Goal: Task Accomplishment & Management: Complete application form

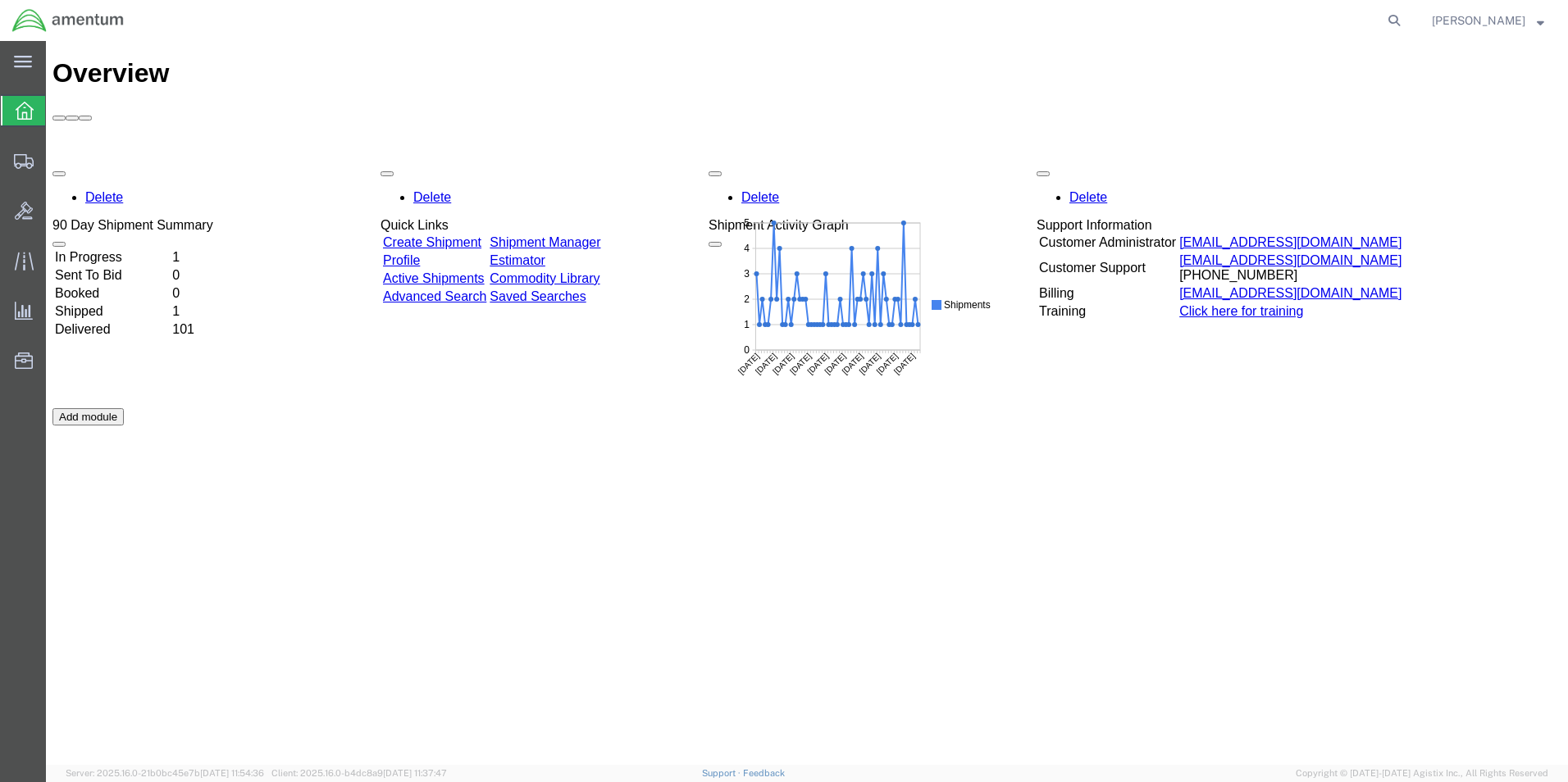
click at [138, 249] on td "In Progress" at bounding box center [112, 257] width 115 height 16
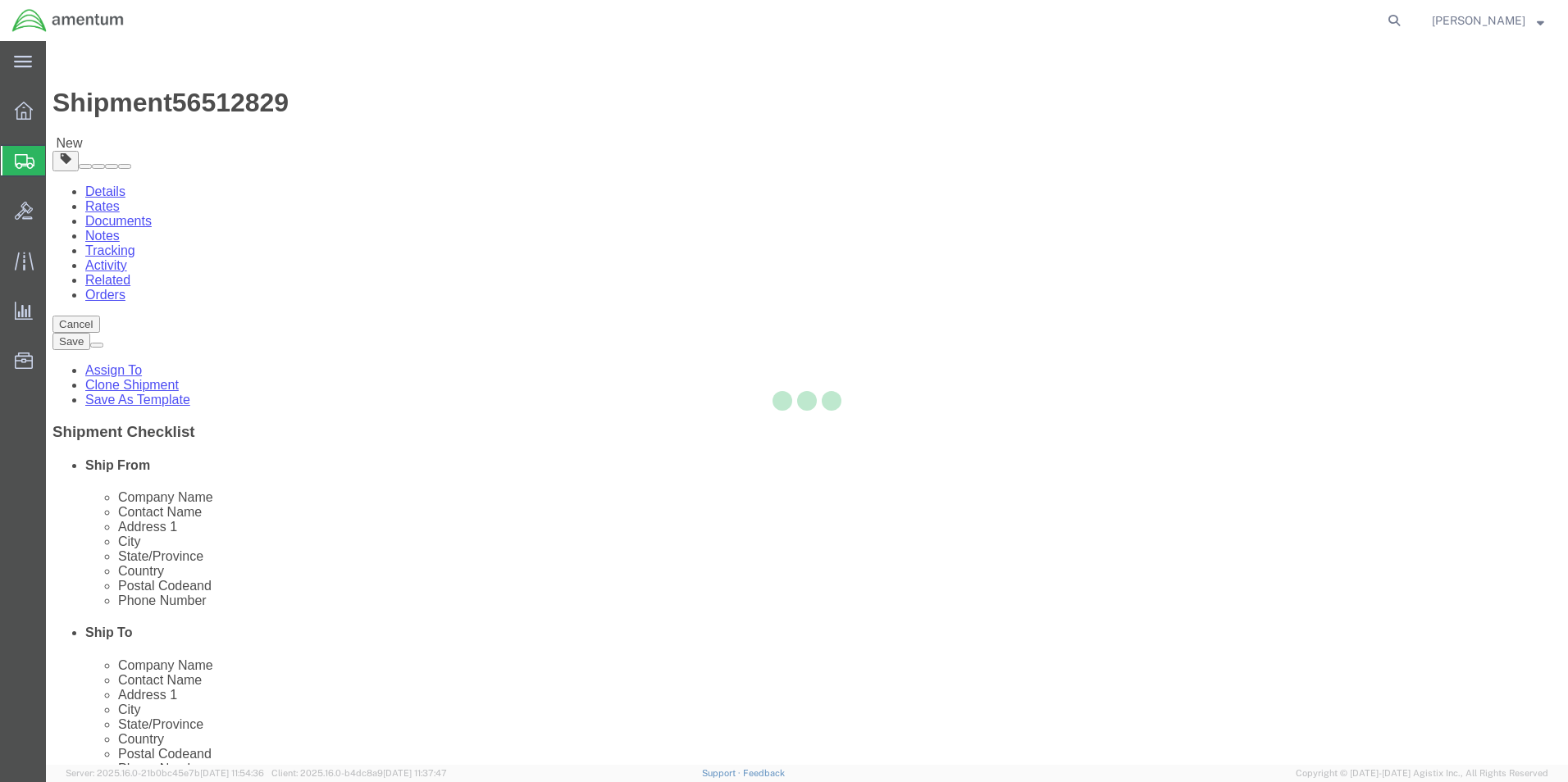
select select "42656"
select select
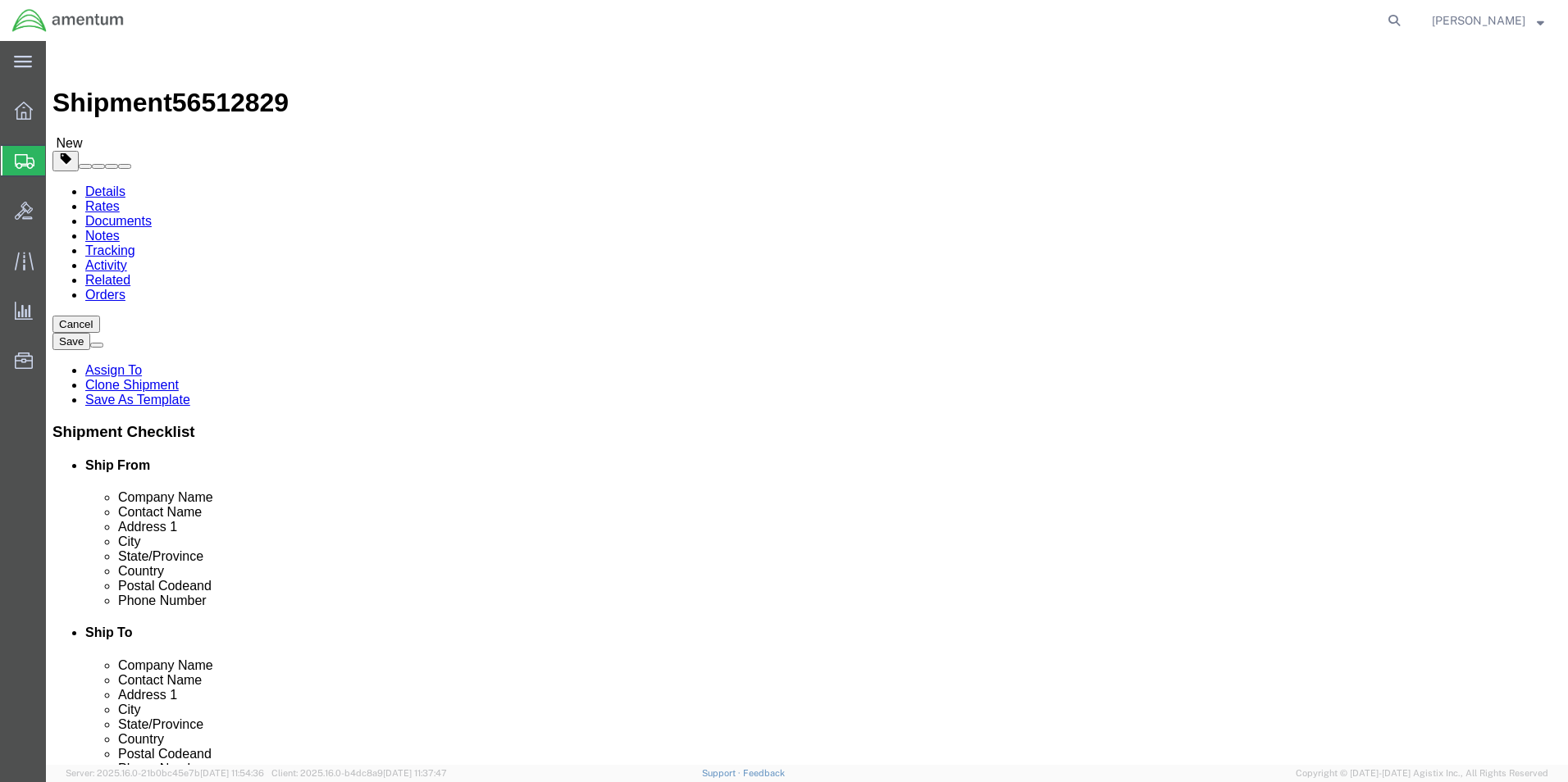
click input "[STREET_ADDRESS]"
drag, startPoint x: 950, startPoint y: 402, endPoint x: 817, endPoint y: 407, distance: 133.1
click input "[STREET_ADDRESS]"
type input "DOCK R5"
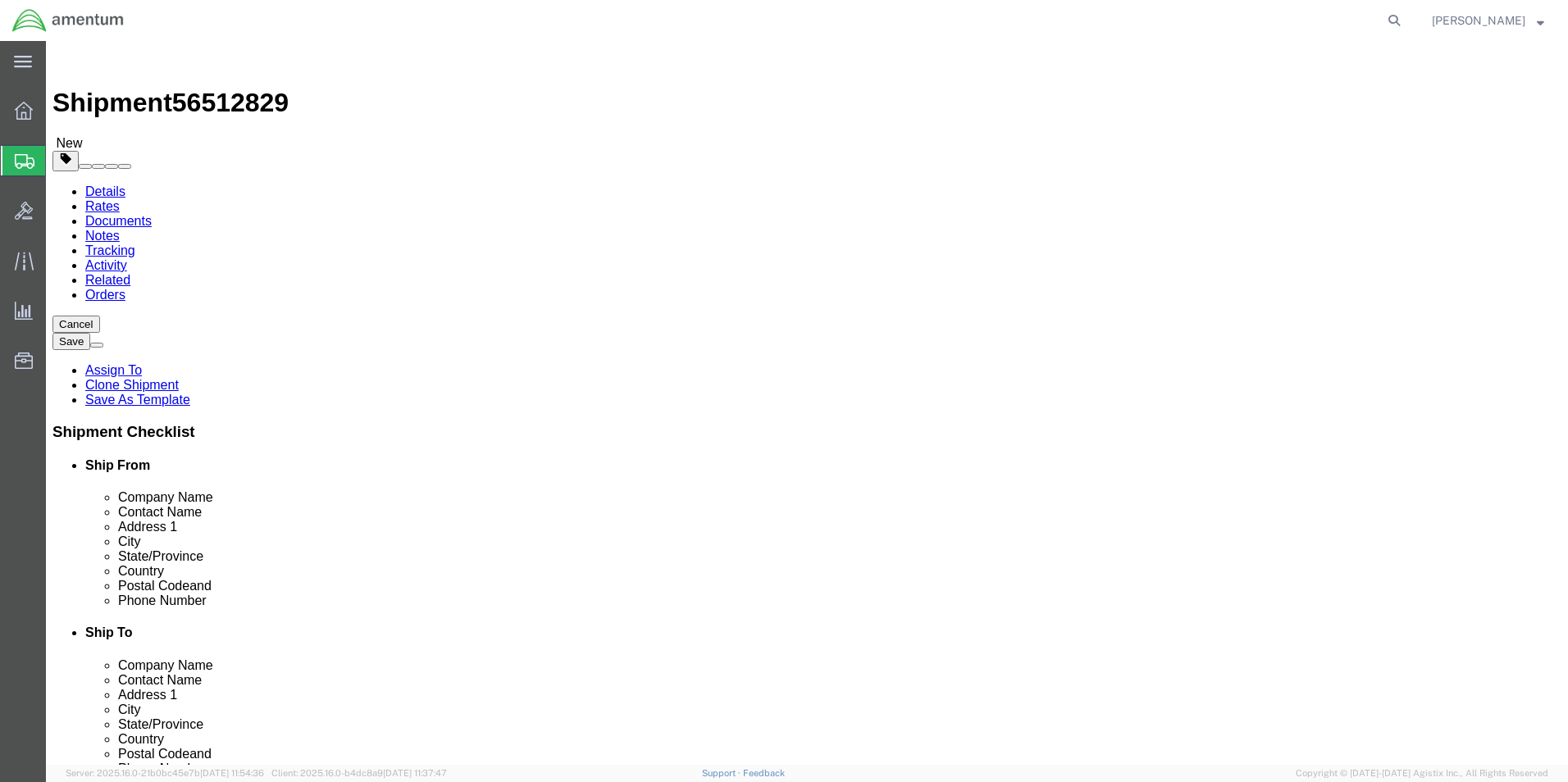
drag, startPoint x: 945, startPoint y: 364, endPoint x: 817, endPoint y: 366, distance: 128.0
click input "WARRANTY LOCATION ATTN: WARRANTY"
paste input "[STREET_ADDRESS],"
drag, startPoint x: 1064, startPoint y: 371, endPoint x: 956, endPoint y: 367, distance: 108.1
click input "[STREET_ADDRESS], ATTN: WARRANTY"
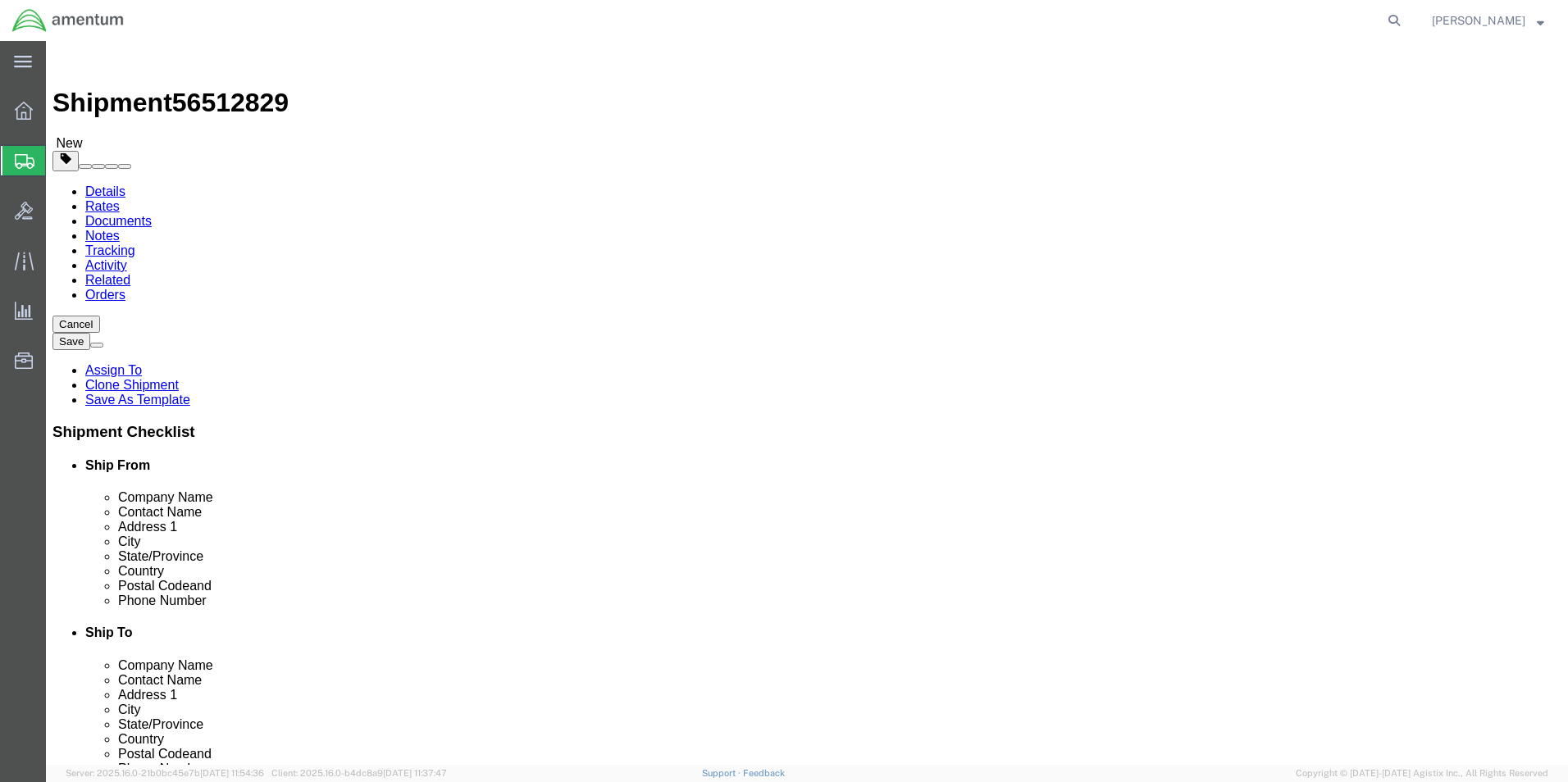
type input "[STREET_ADDRESS],"
select select
drag, startPoint x: 885, startPoint y: 336, endPoint x: 816, endPoint y: 336, distance: 69.0
click input "WARRANTY PROGRAM AND CORE DEPT"
paste input "ATTN:"
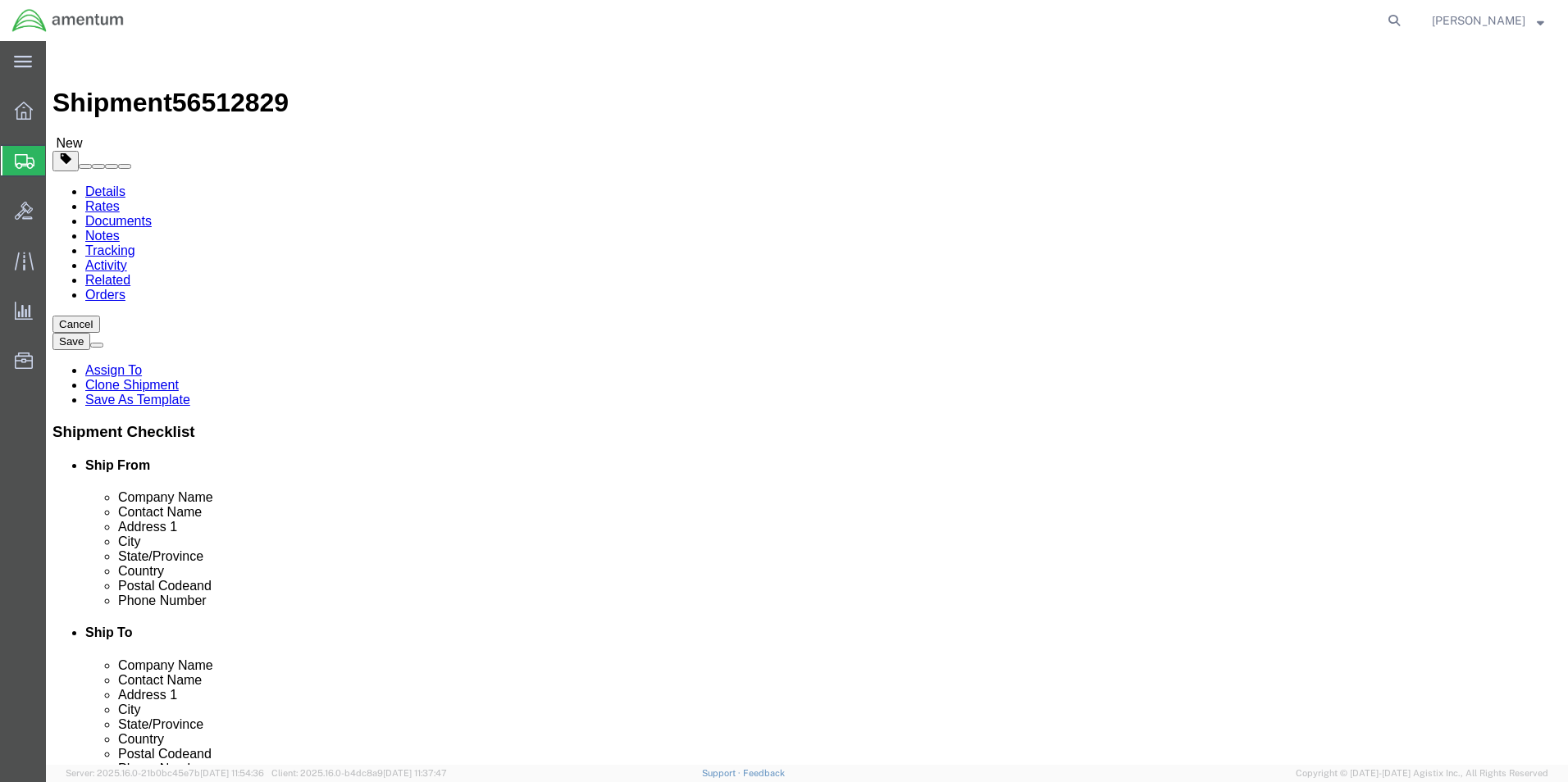
click input "ATTN: WARRANTY PROGRAM AND CORE DEPT"
type input "ATTN: WARRANTY PROGRAM & CORE DEPT"
click button "Rate Shipment"
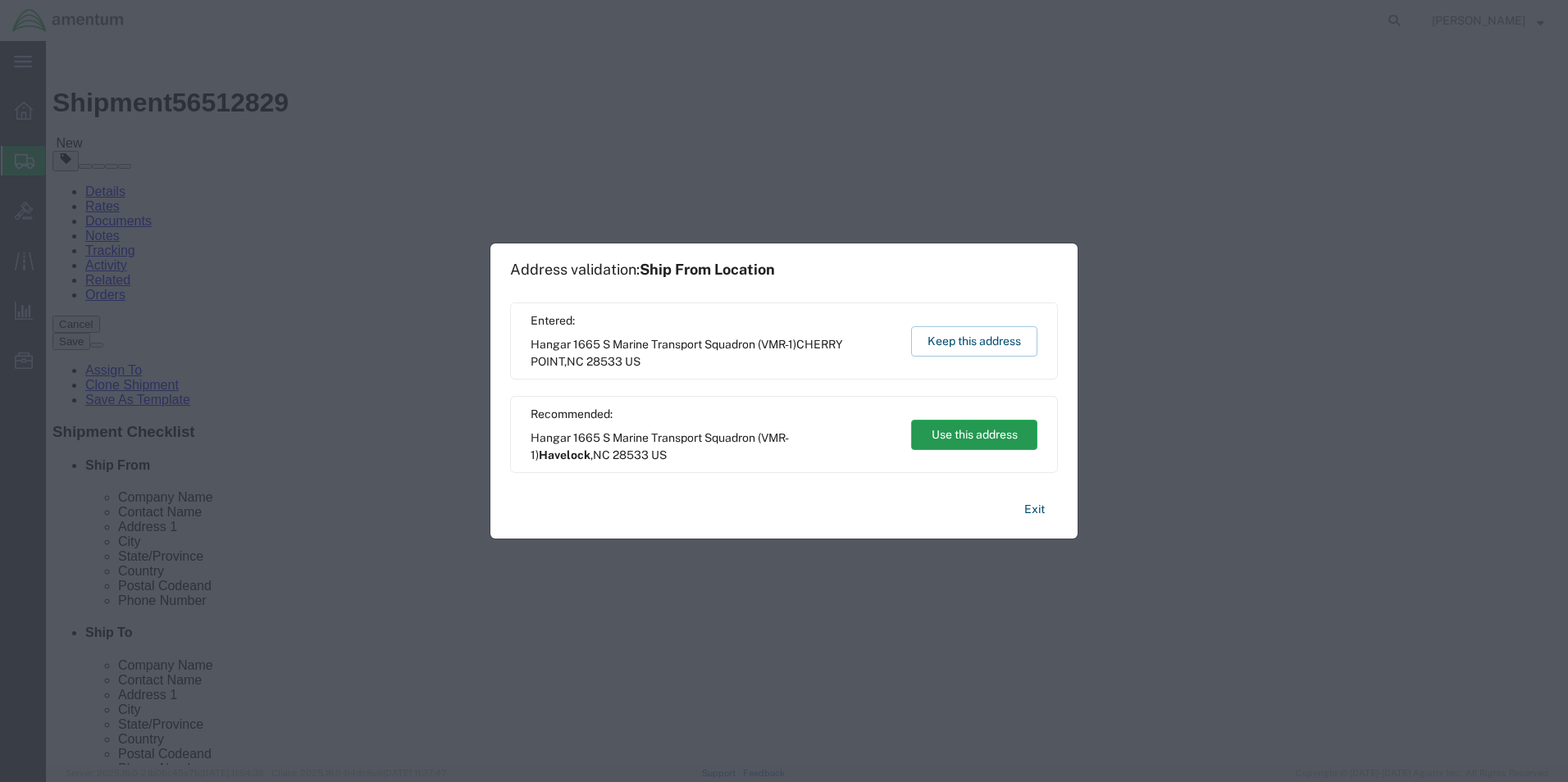
click at [976, 432] on button "Use this address" at bounding box center [974, 434] width 126 height 30
type input "Havelock"
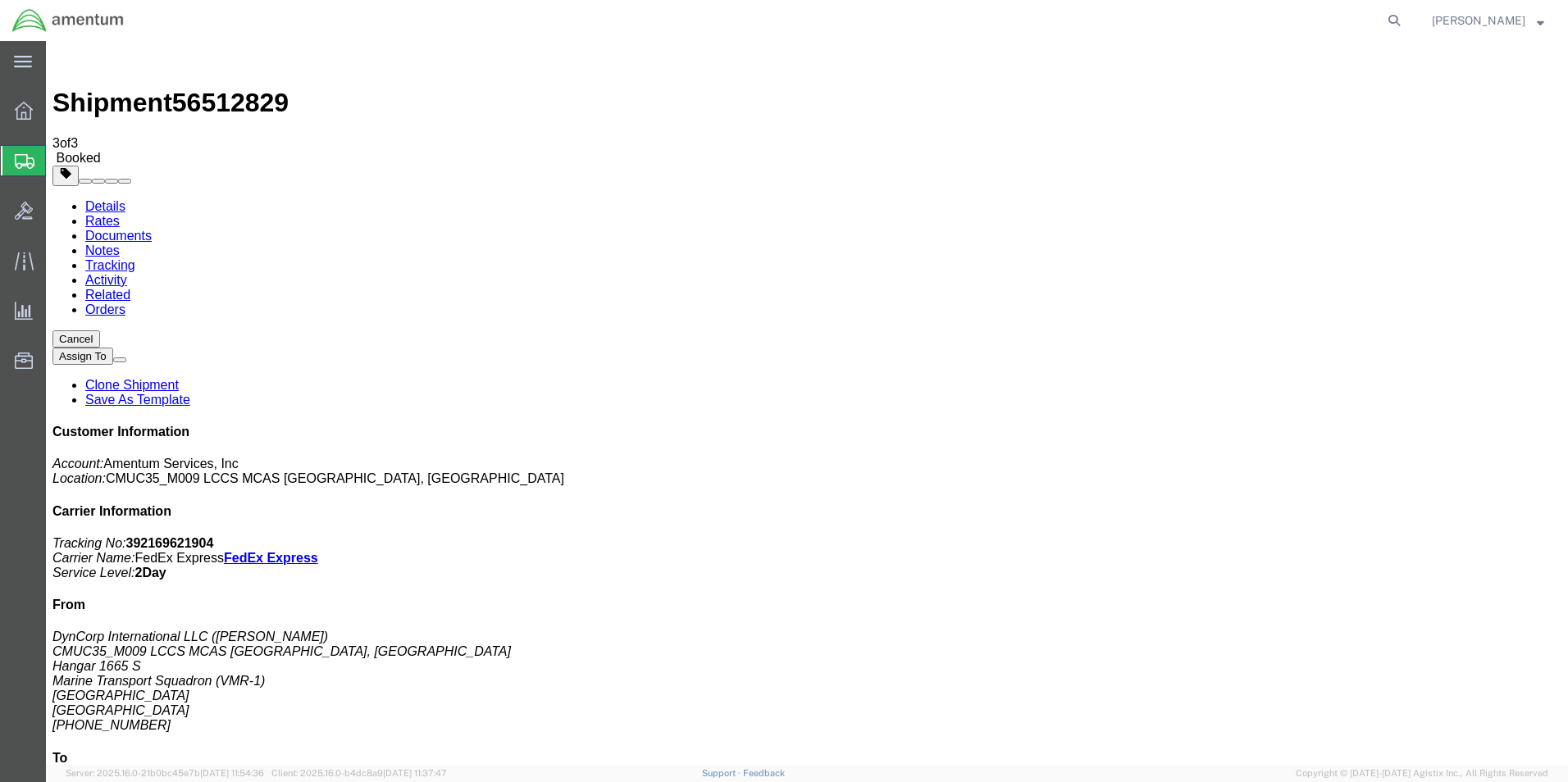
click at [27, 106] on icon at bounding box center [24, 111] width 18 height 18
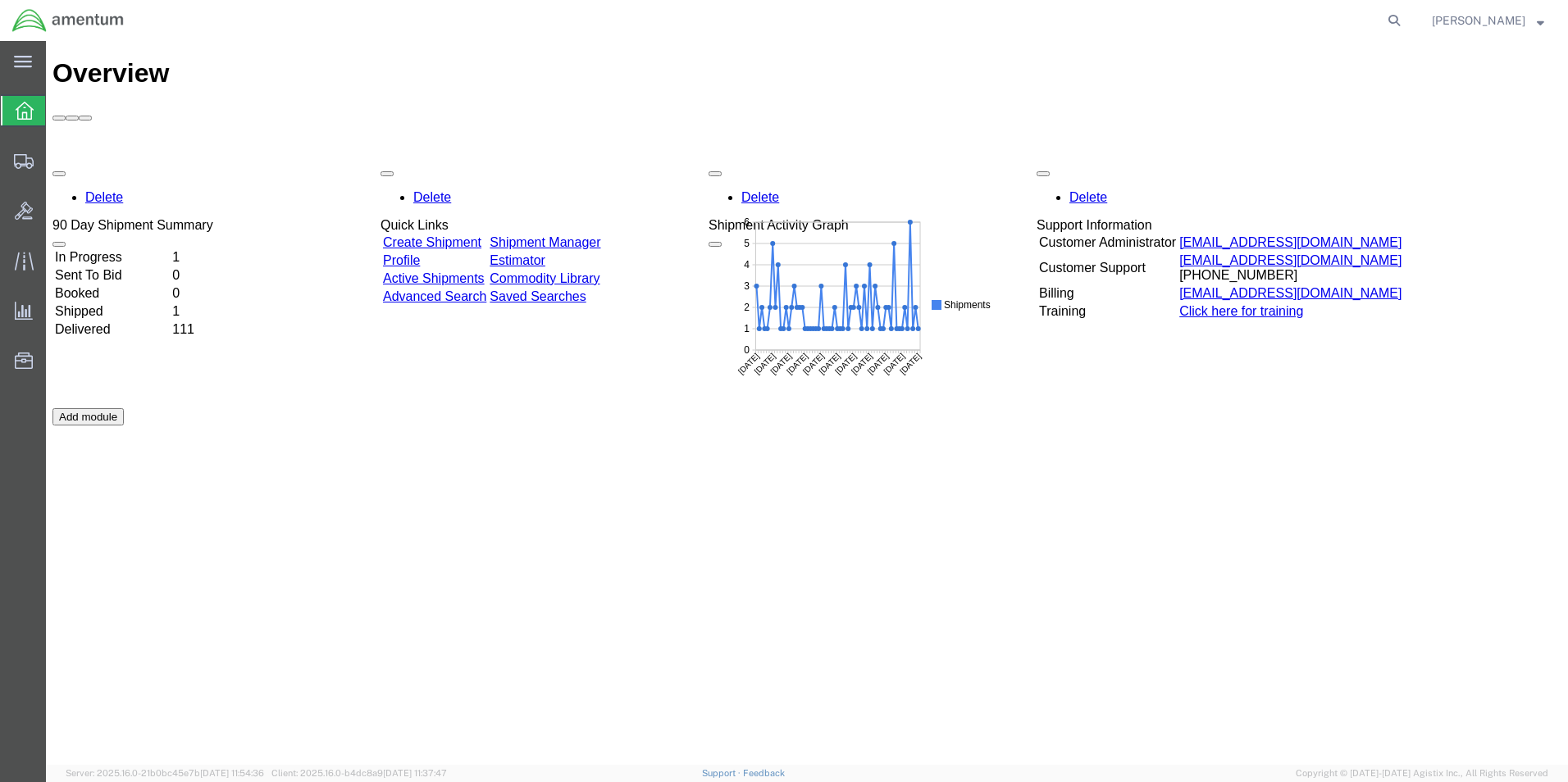
click at [134, 249] on td "In Progress" at bounding box center [112, 257] width 115 height 16
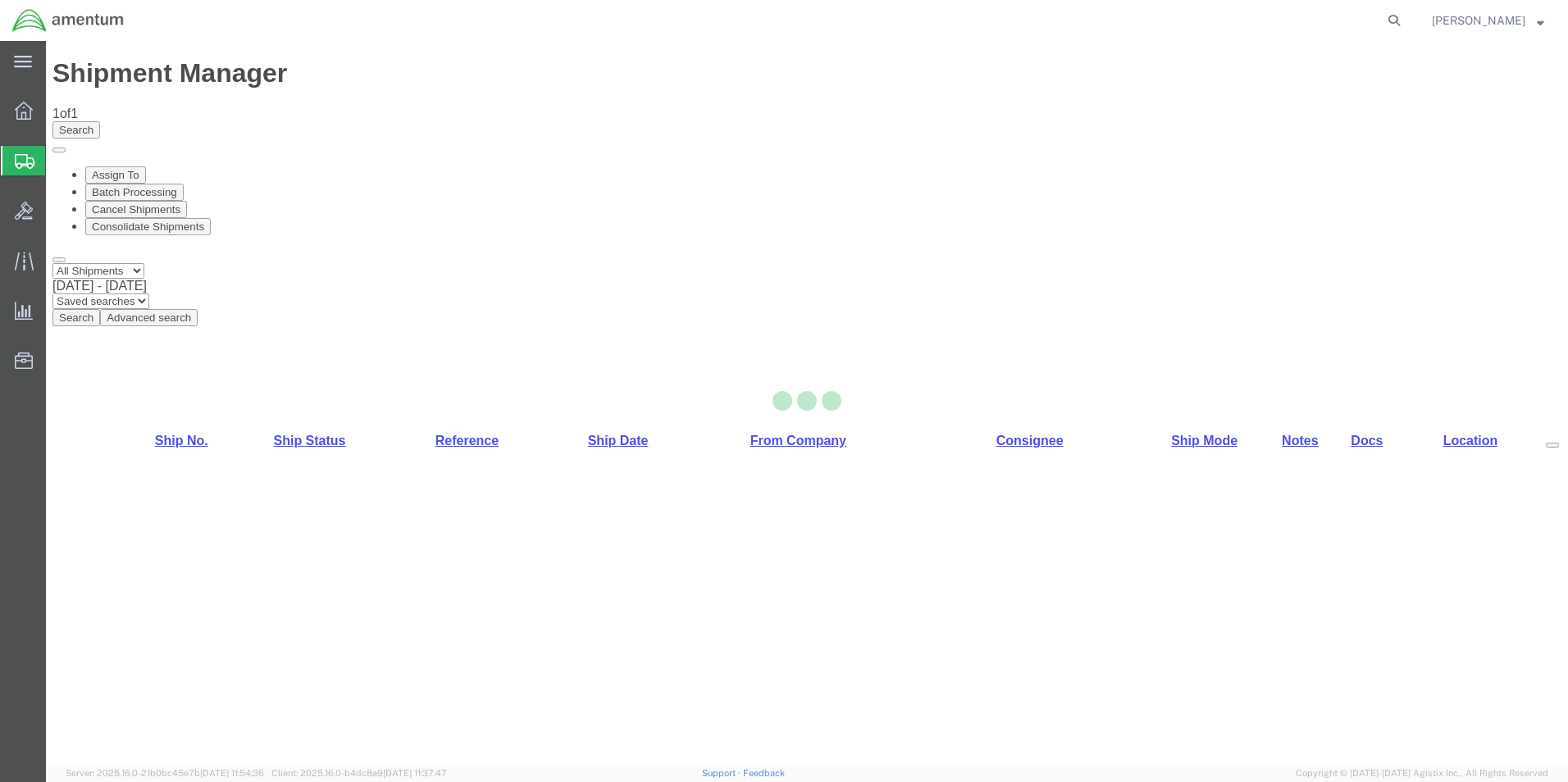
select select "42656"
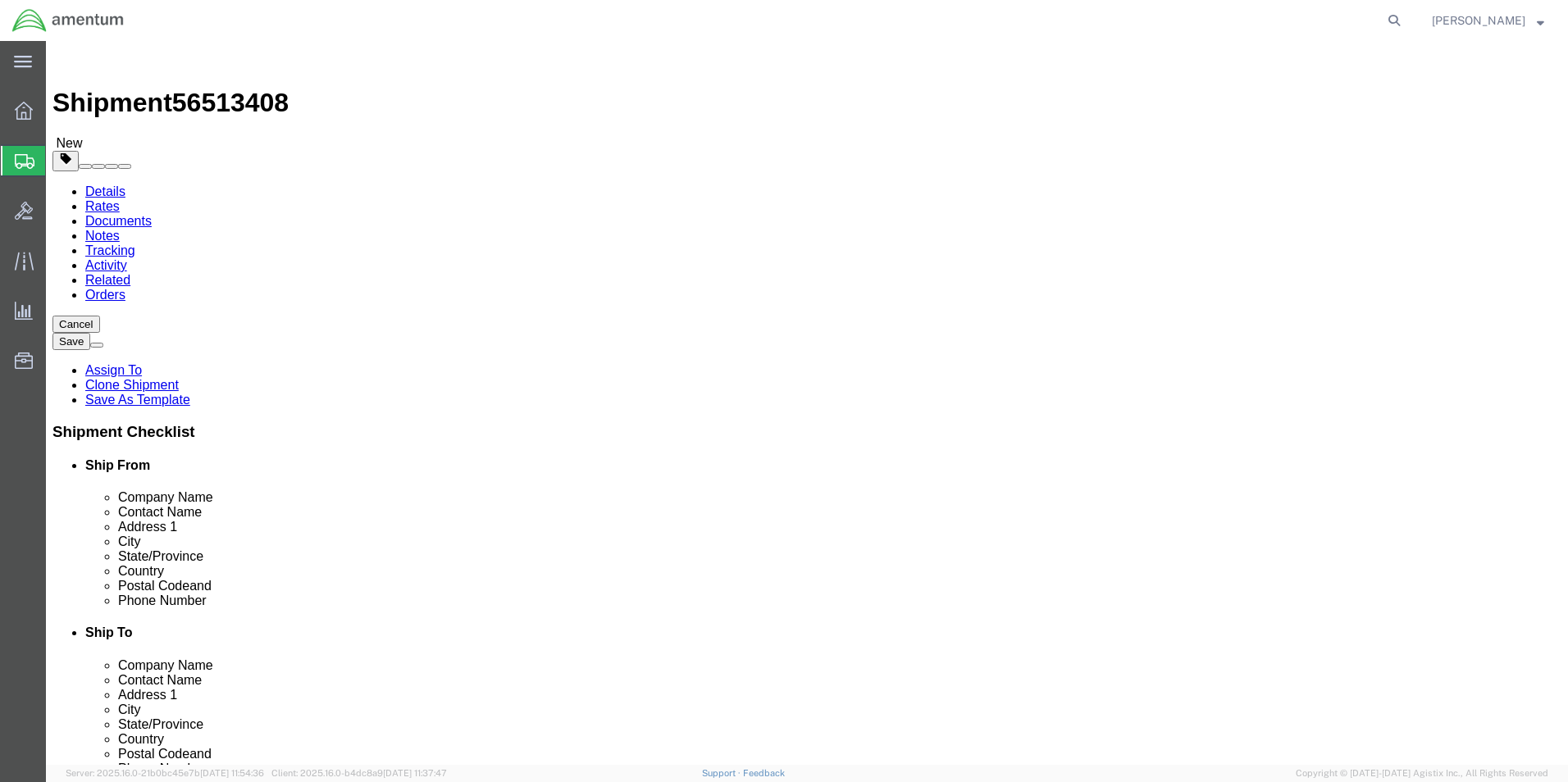
click input "954.491.3170"
click input "954-491.3170"
type input "[PHONE_NUMBER]"
click div "Location Select Select My Profile Location [PHONE_NUMBER] [PHONE_NUMBER] [PHONE…"
click icon
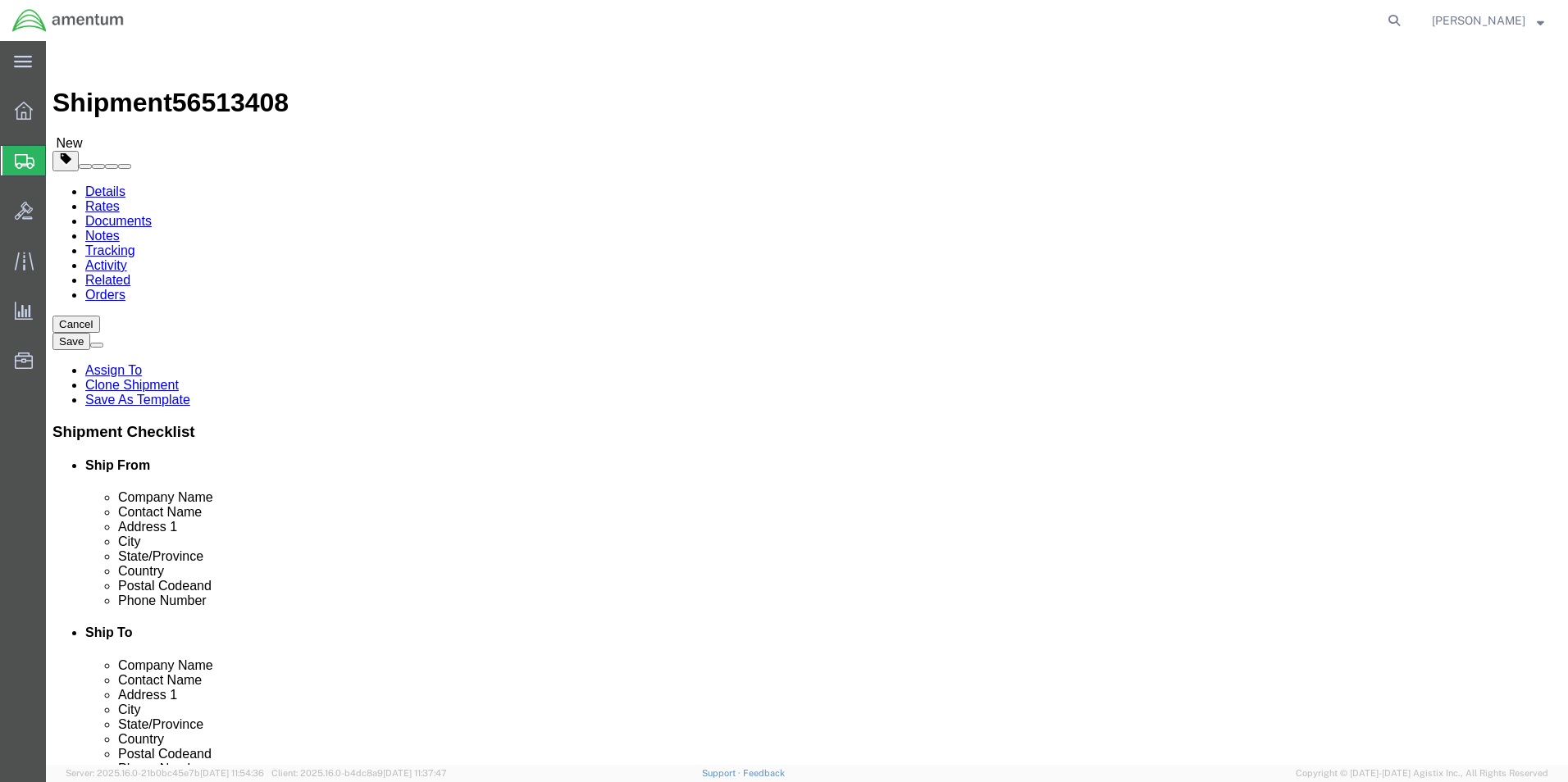
click div "Package Content # 1 1 x Cardboard Box(es) Package Type Select BCK Boxes Bale(s)…"
click dd
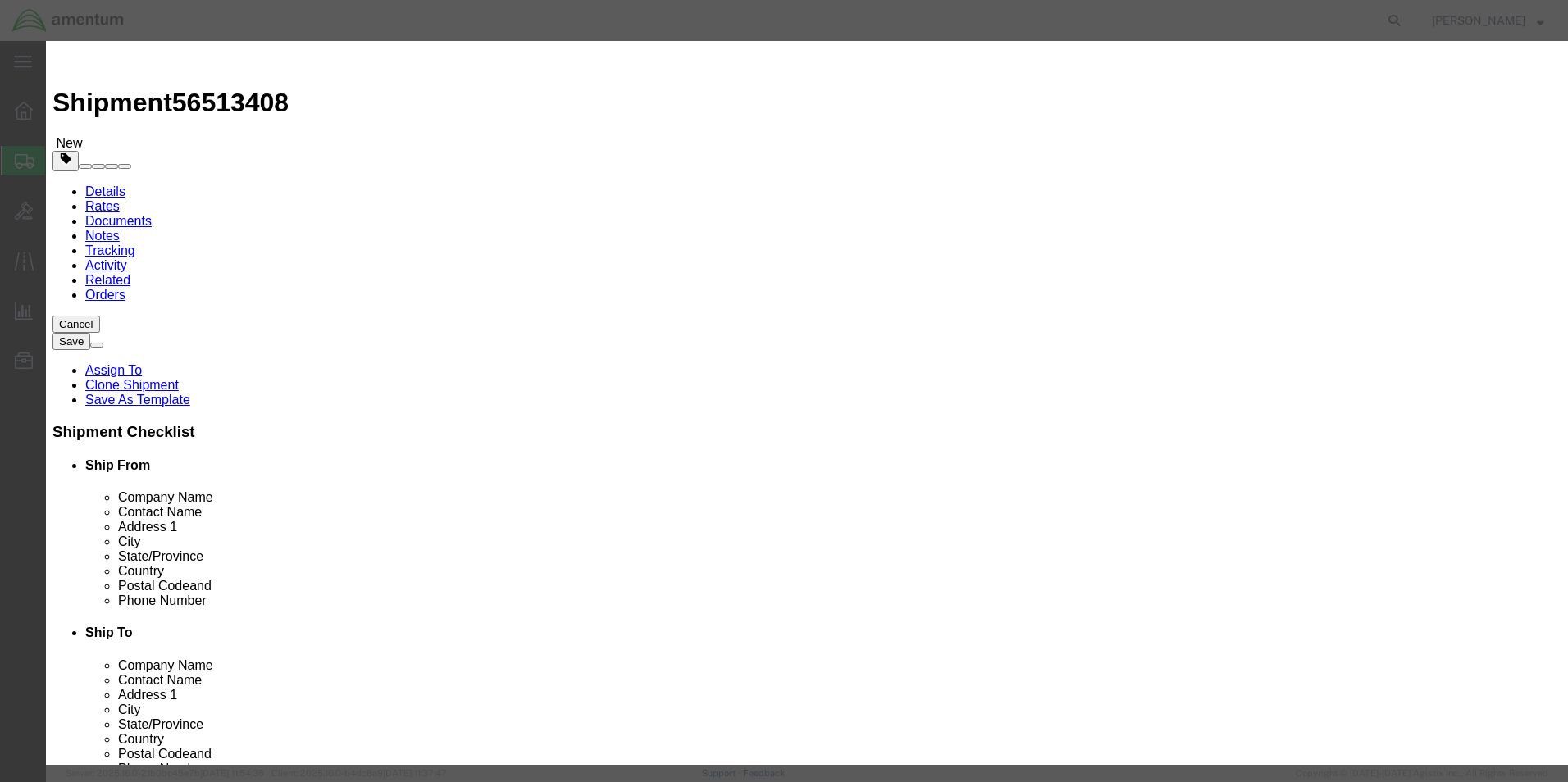
click input "text"
type input "2200"
click div "Save & Add Another Save & Close Close"
click button "Save & Close"
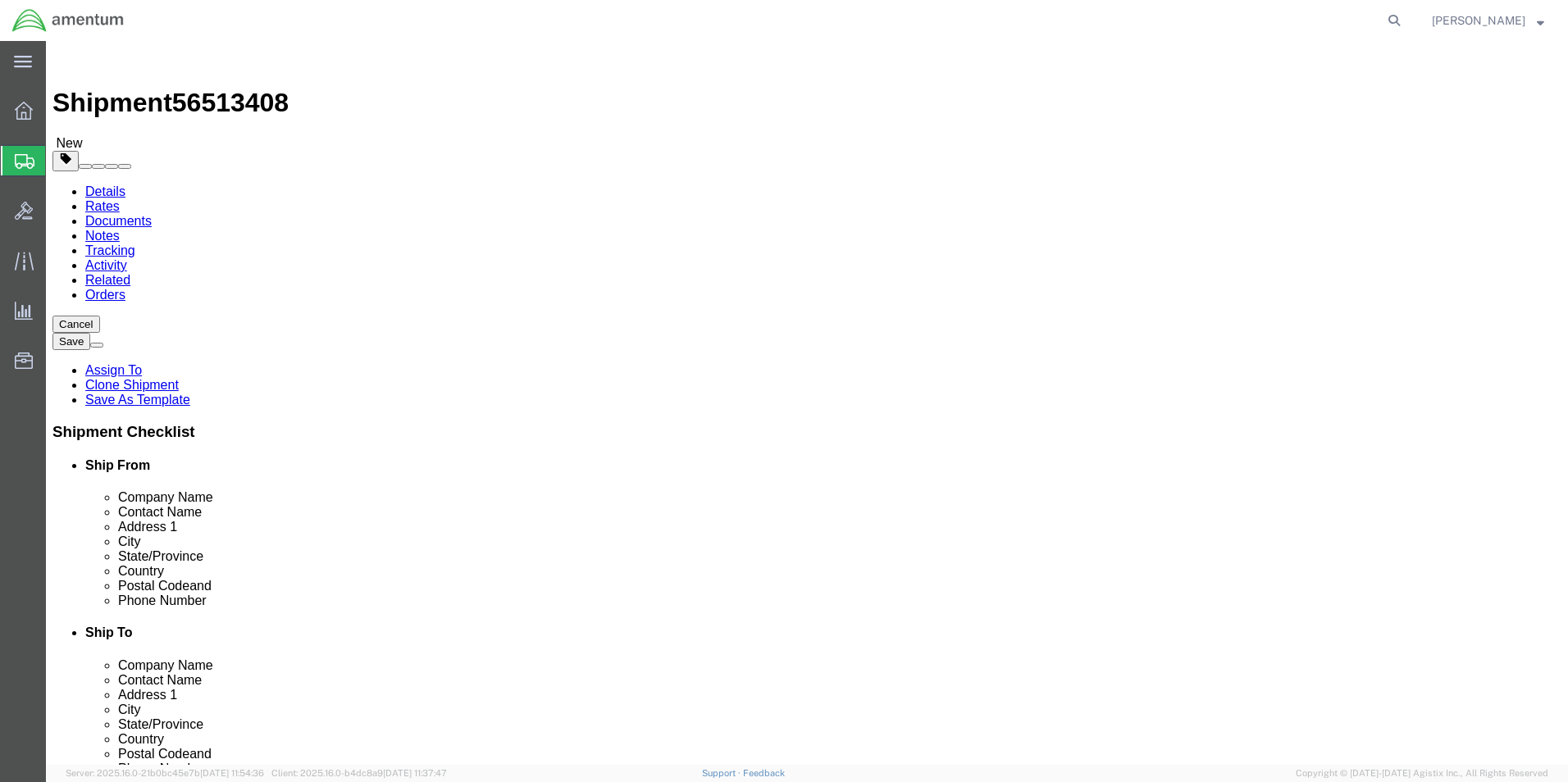
click button "Rate Shipment"
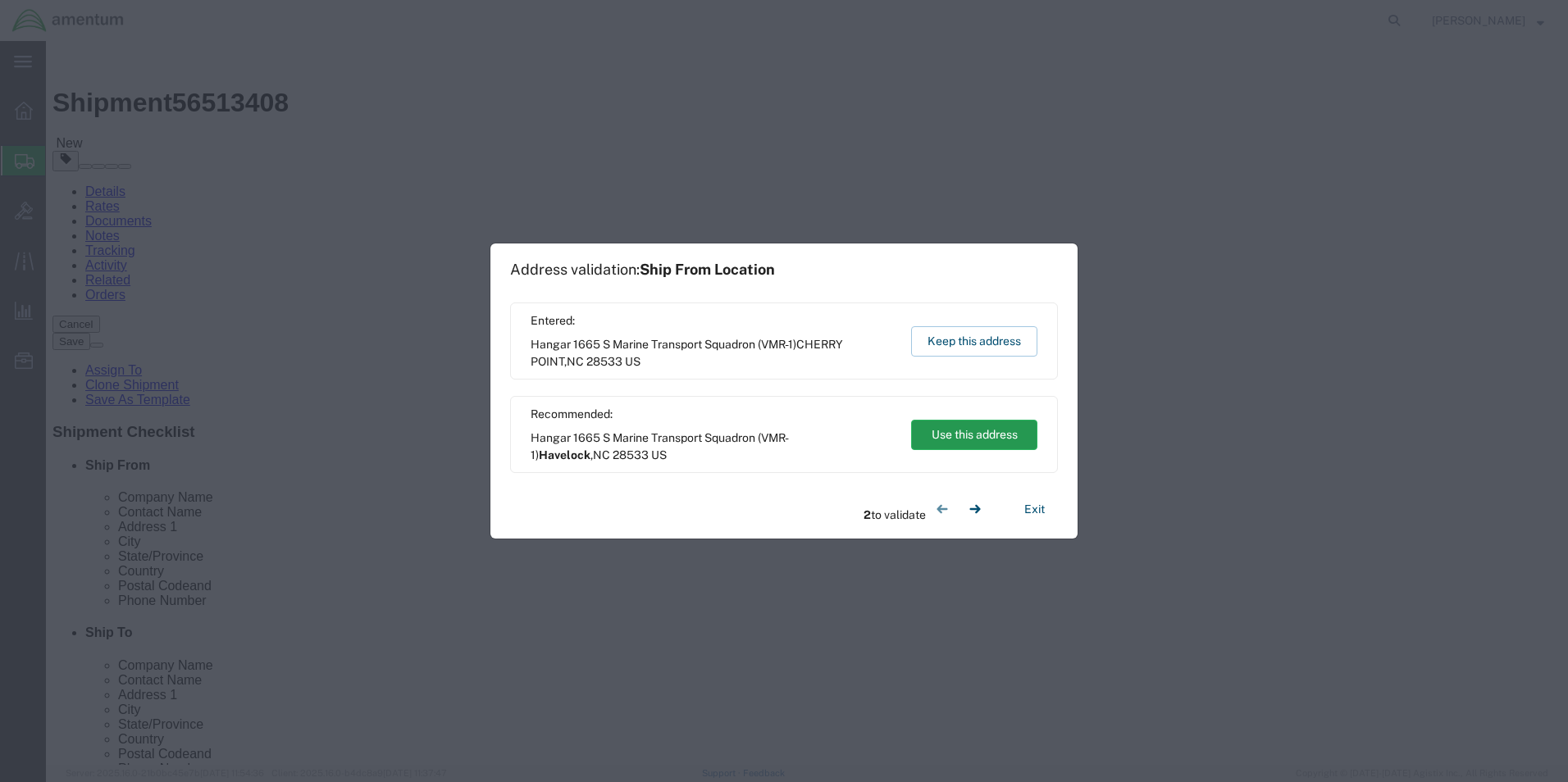
click at [960, 434] on button "Use this address" at bounding box center [974, 434] width 126 height 30
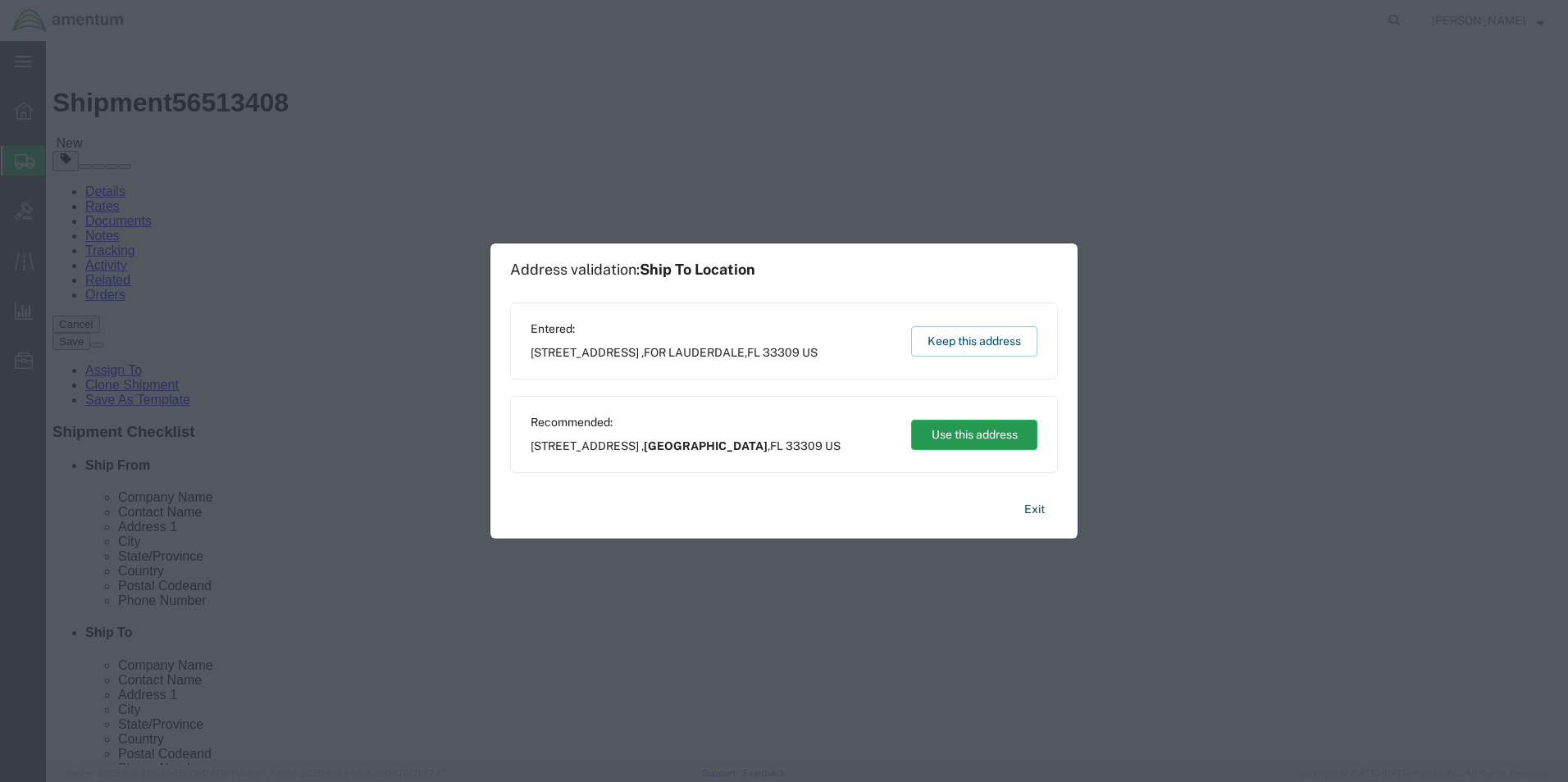
click at [948, 431] on button "Use this address" at bounding box center [974, 434] width 126 height 30
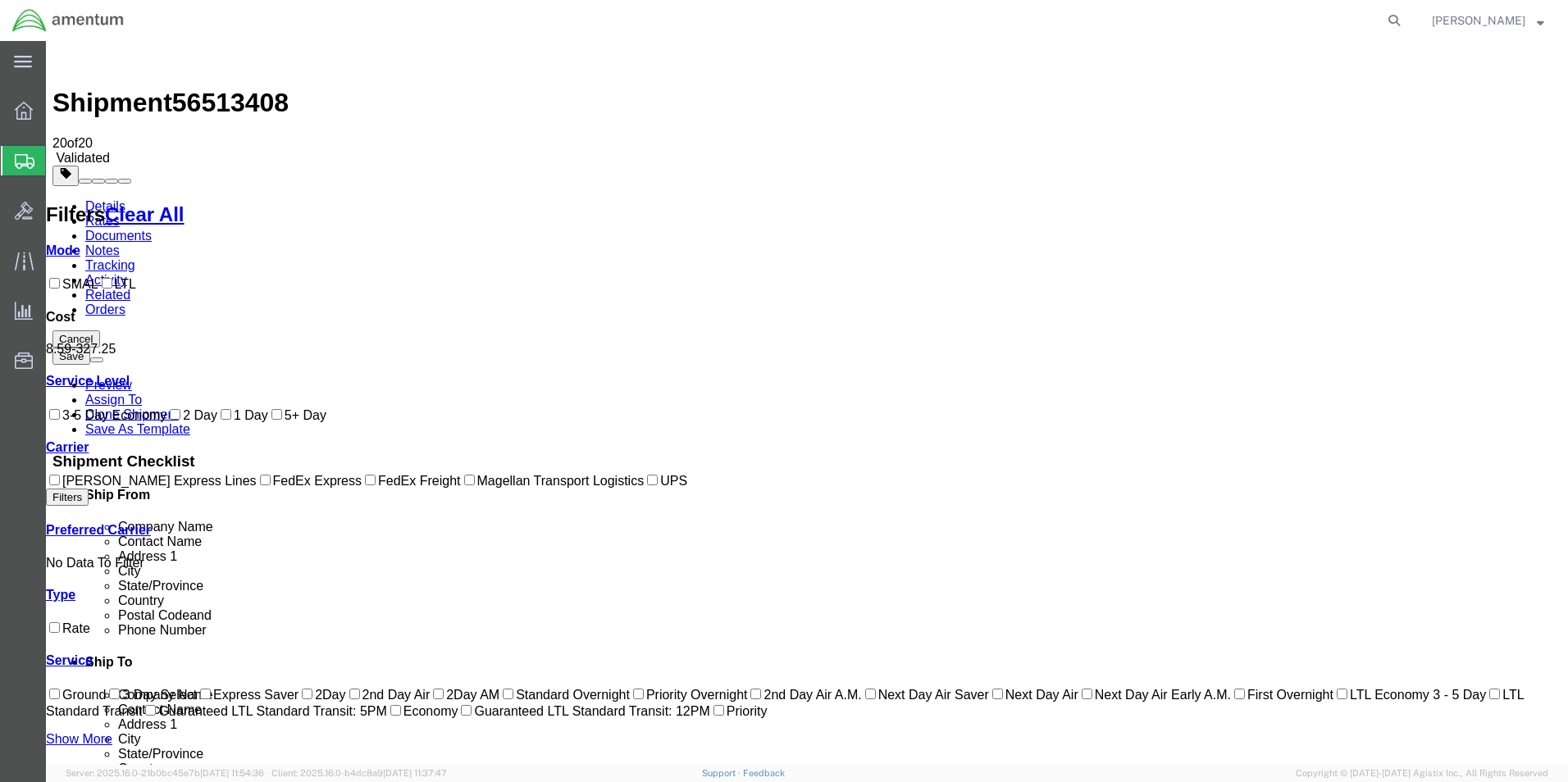
click at [92, 199] on link "Details" at bounding box center [105, 207] width 40 height 14
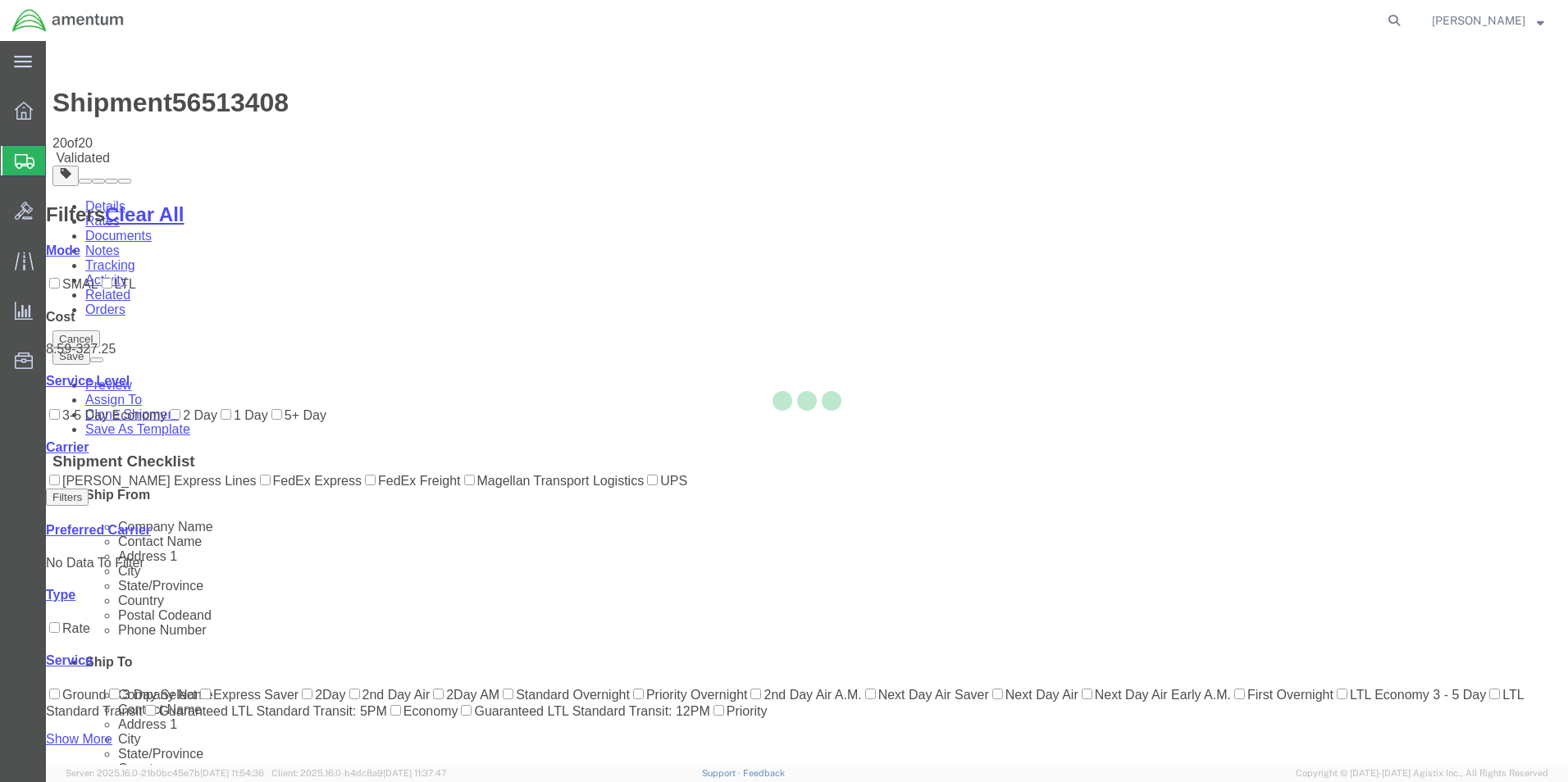
select select "42656"
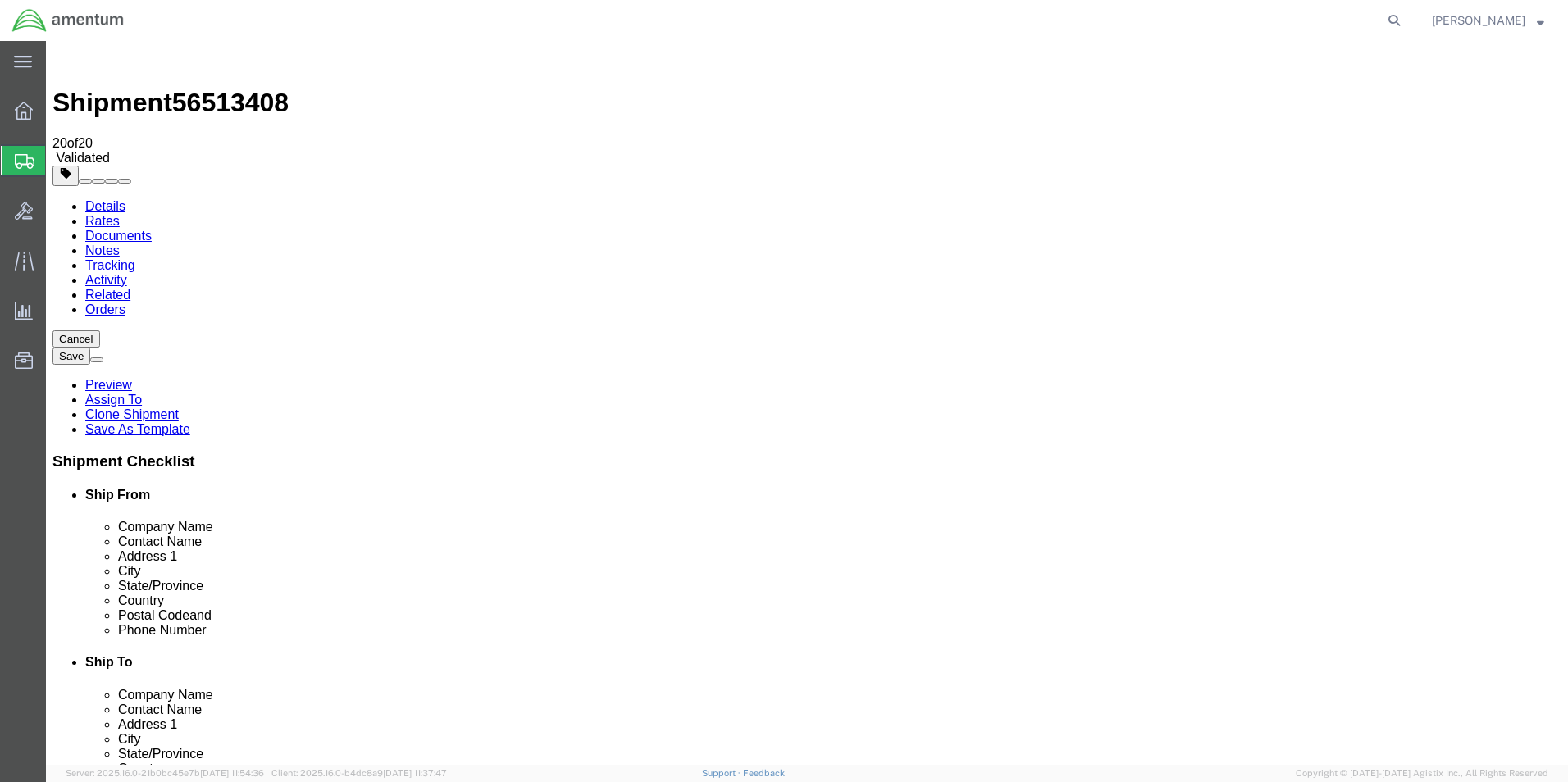
click input "[PERSON_NAME]"
click input ","
type input "Core Returns Dept"
click button "Rate Shipment"
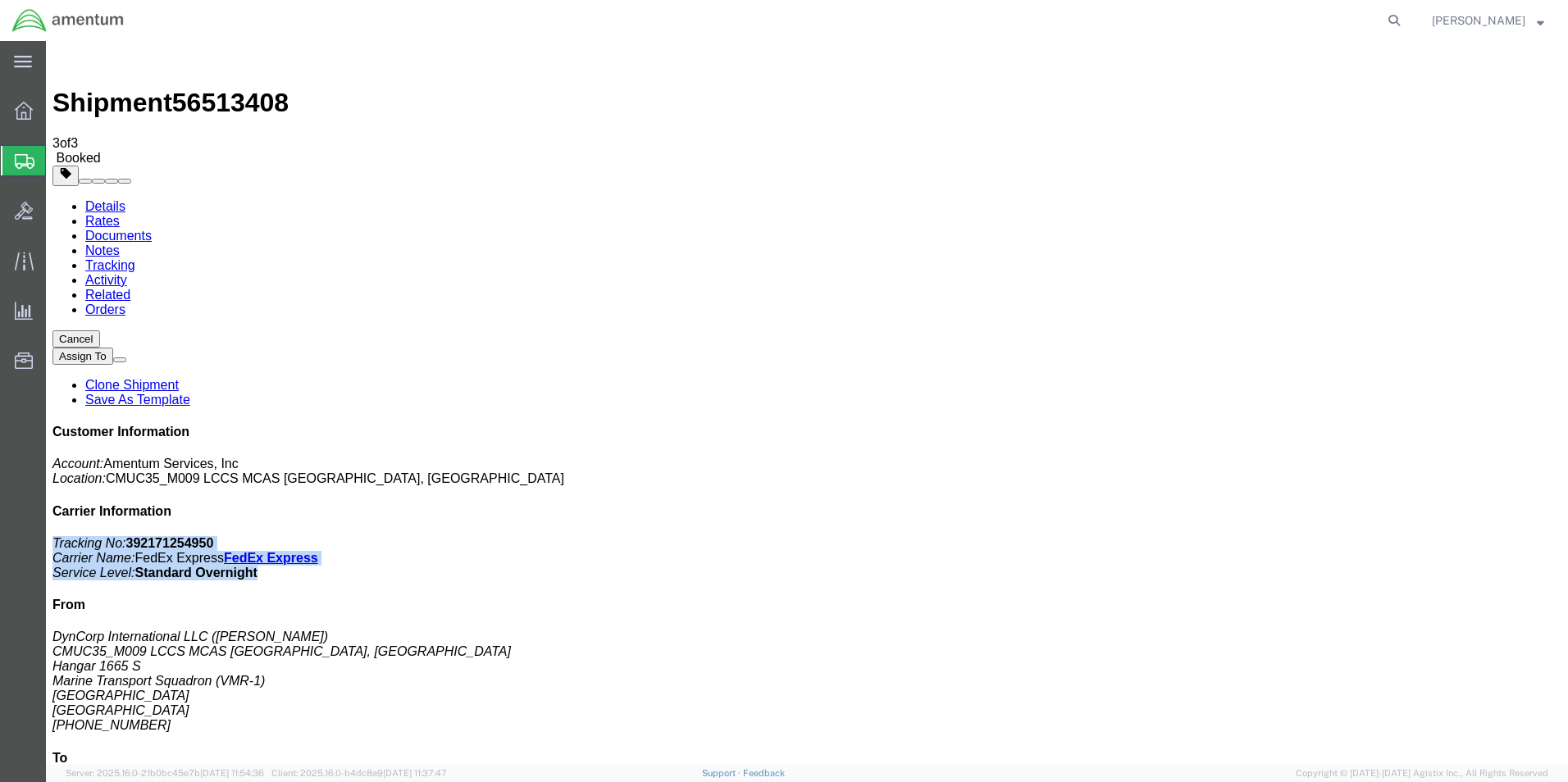
drag, startPoint x: 1439, startPoint y: 298, endPoint x: 1260, endPoint y: 263, distance: 182.4
click at [1260, 425] on div "Customer Information Account: Amentum Services, Inc Location: CMUC35_M009 LCCS …" at bounding box center [806, 716] width 1509 height 584
copy p "Tracking No: 392171254950 Carrier Name: FedEx Express FedEx Express Service Lev…"
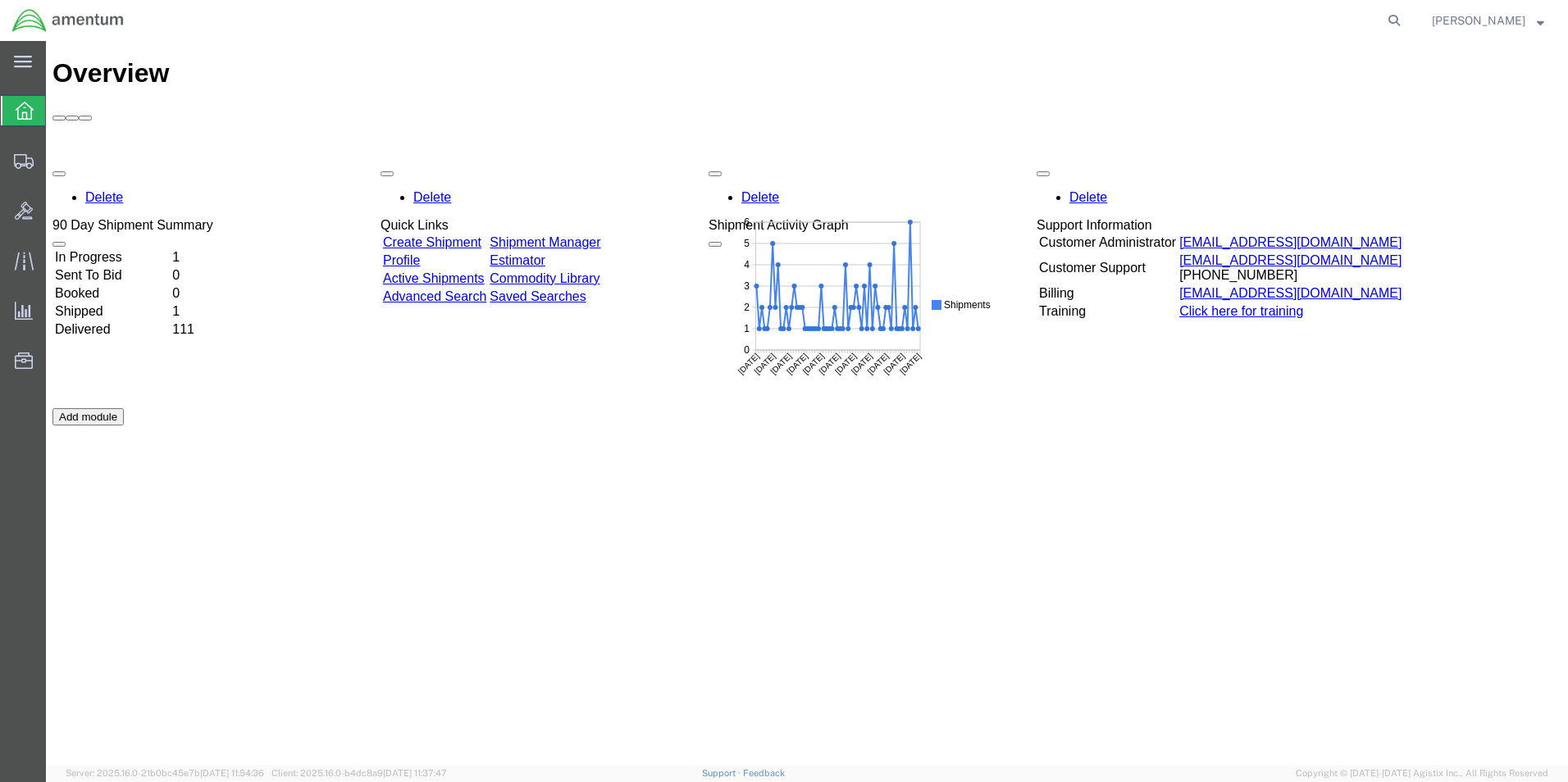
click at [141, 249] on td "In Progress" at bounding box center [112, 257] width 115 height 16
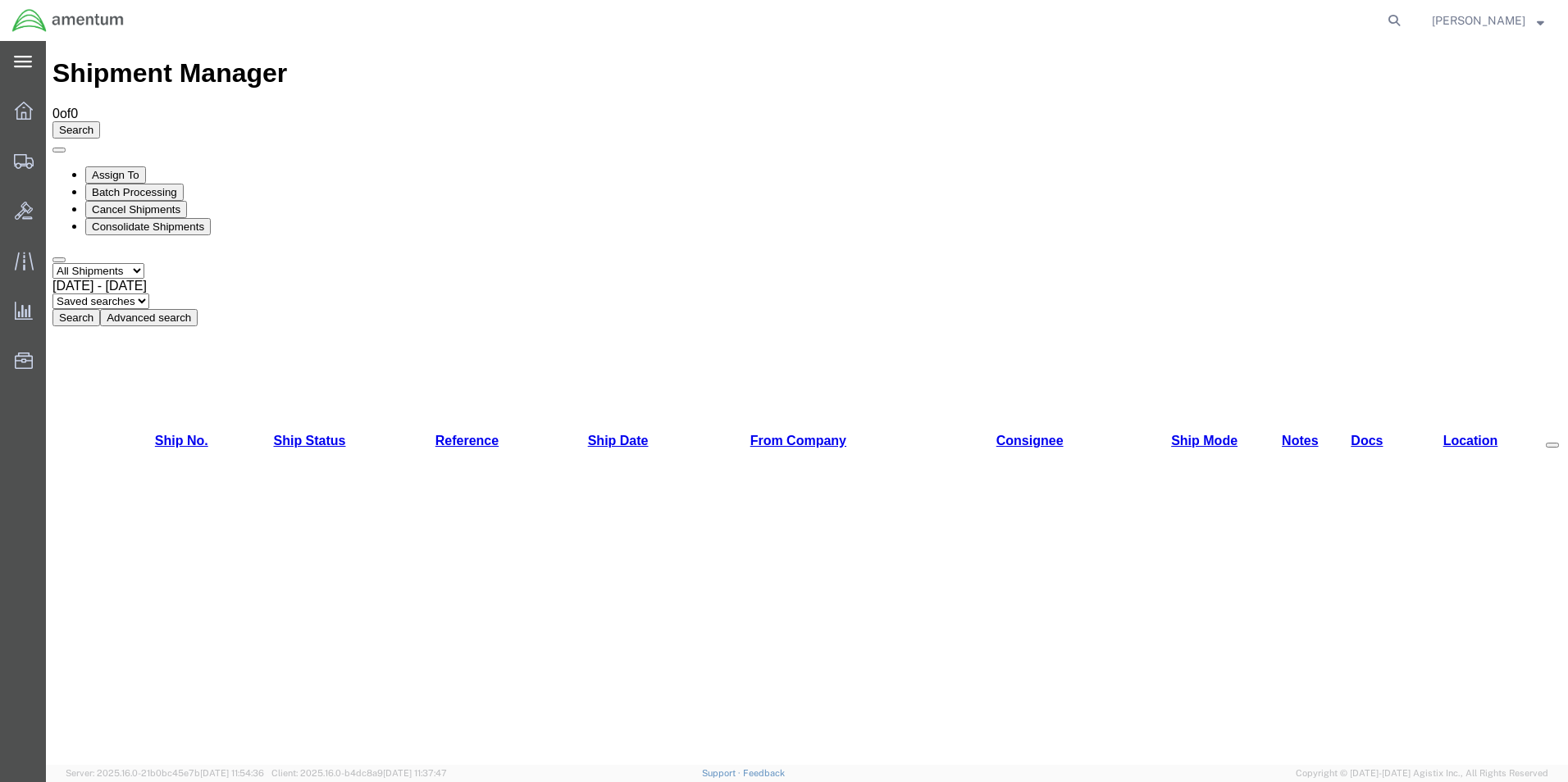
click at [24, 62] on icon at bounding box center [23, 61] width 18 height 12
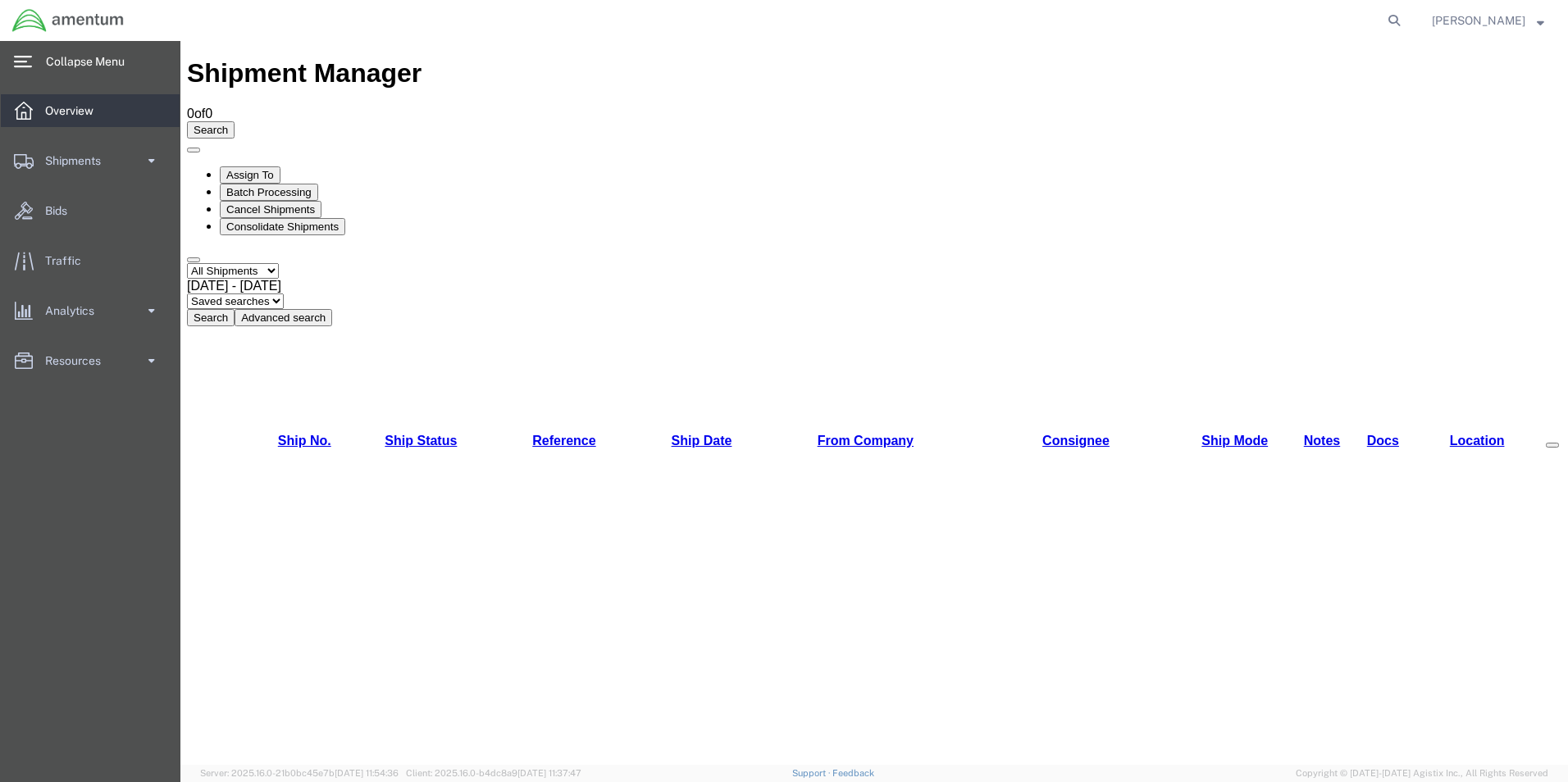
click at [67, 108] on span "Overview" at bounding box center [74, 110] width 59 height 33
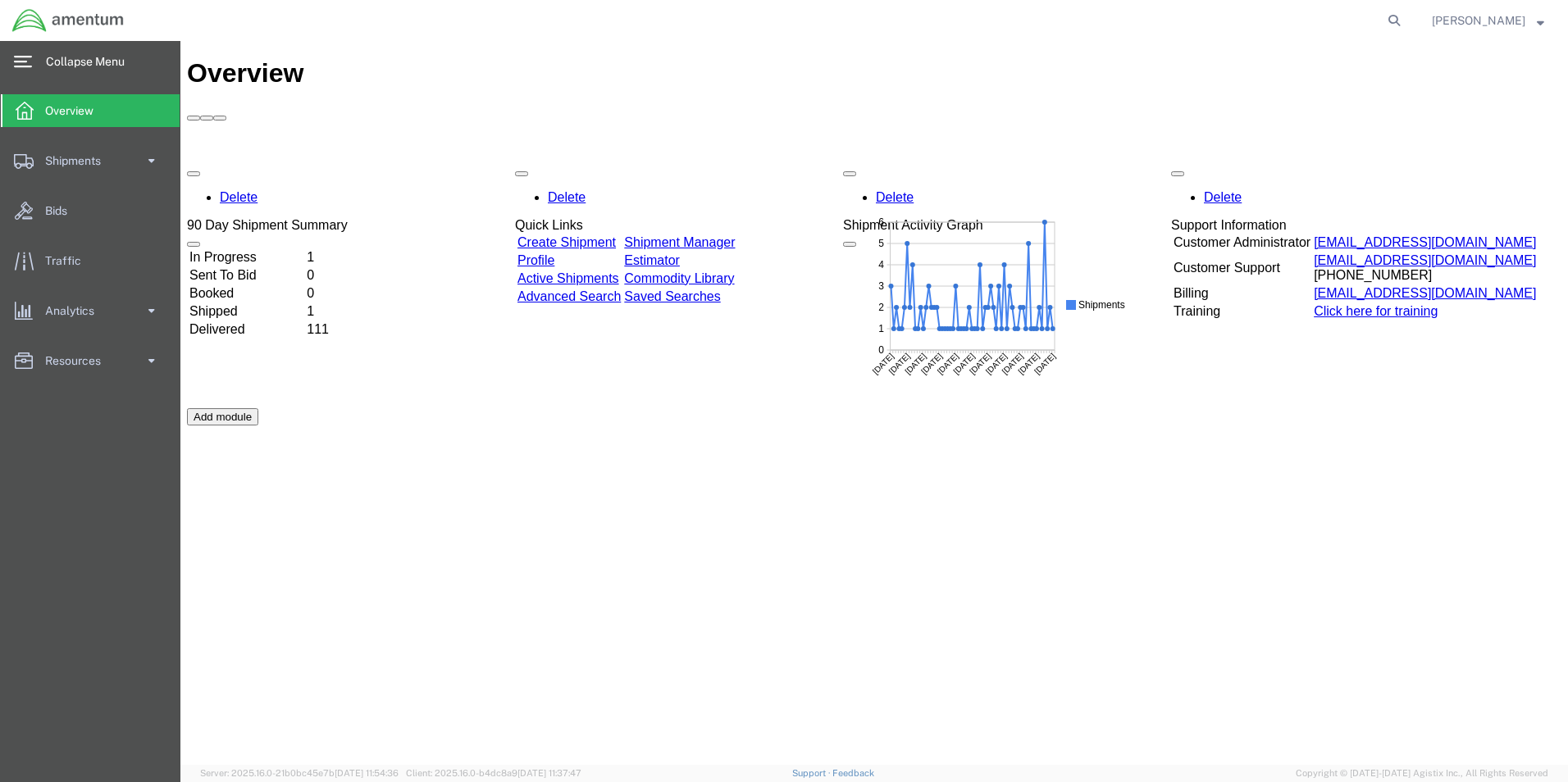
click at [1373, 18] on agx-global-search at bounding box center [1146, 20] width 525 height 41
click at [1405, 18] on icon at bounding box center [1394, 20] width 23 height 23
paste input "392171254950"
type input "392171254950"
click at [1405, 16] on icon at bounding box center [1394, 20] width 23 height 23
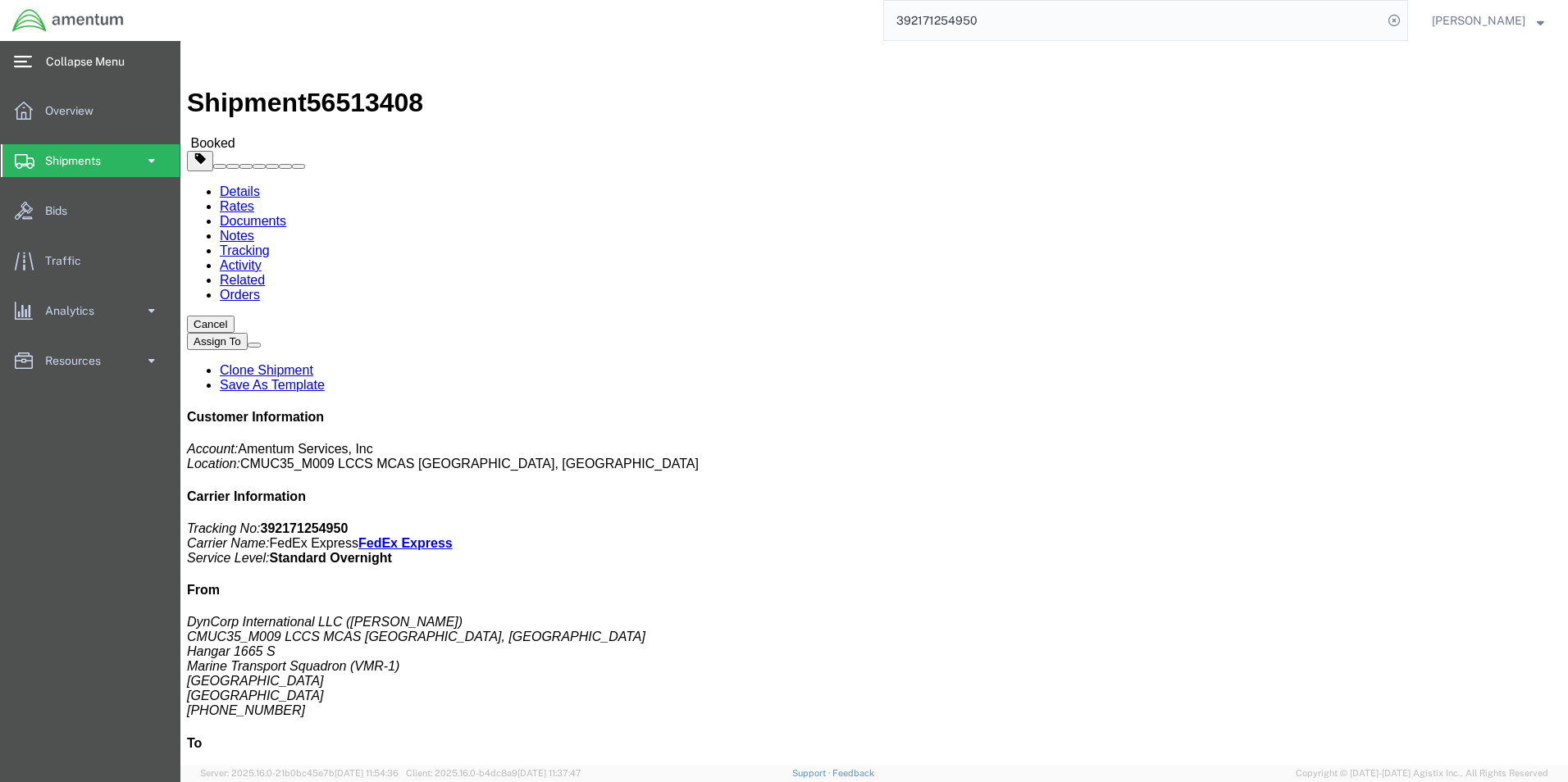
click link "Documents"
